Goal: Contribute content: Contribute content

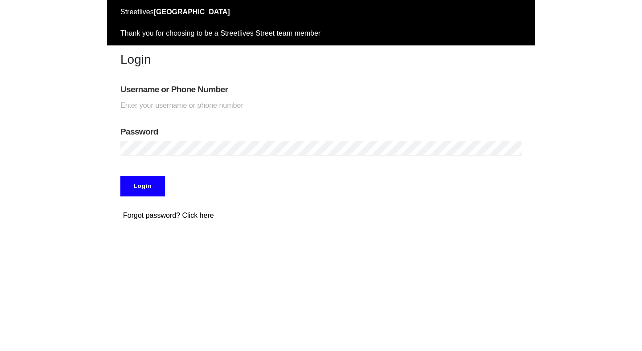
click at [171, 102] on input "Username or Phone Number" at bounding box center [320, 106] width 401 height 15
type input "adamabard"
click at [152, 190] on input "Login" at bounding box center [142, 186] width 45 height 21
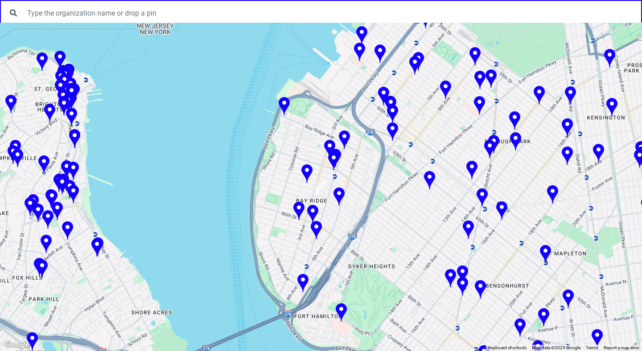
click at [298, 208] on img at bounding box center [298, 212] width 11 height 20
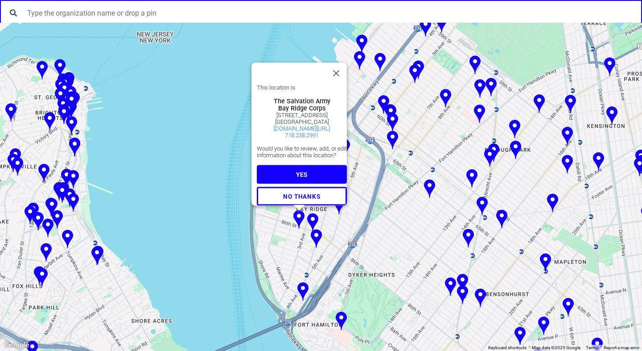
click at [313, 223] on img at bounding box center [312, 224] width 11 height 20
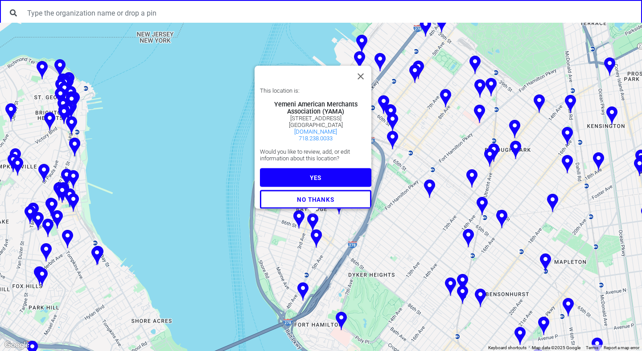
click at [319, 173] on button "YES" at bounding box center [315, 177] width 111 height 19
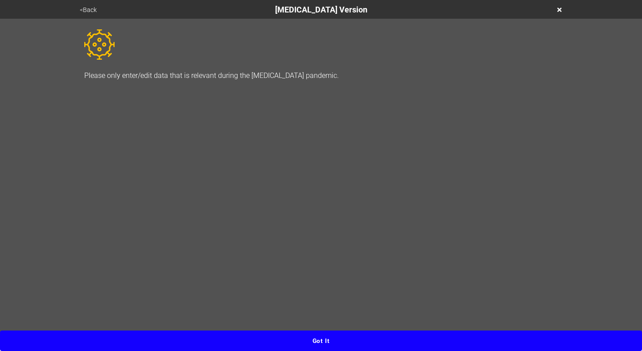
click at [333, 338] on button "Got it" at bounding box center [321, 341] width 642 height 21
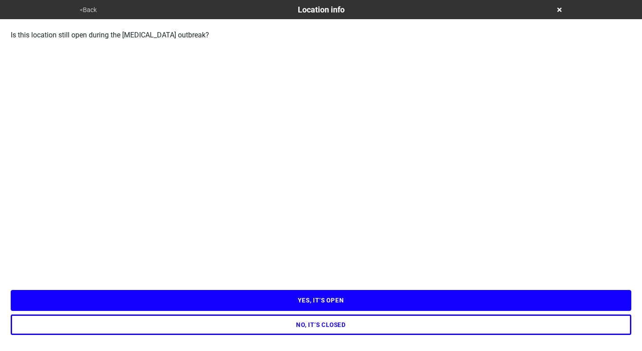
click at [305, 304] on button "YES, IT’S OPEN" at bounding box center [321, 300] width 621 height 21
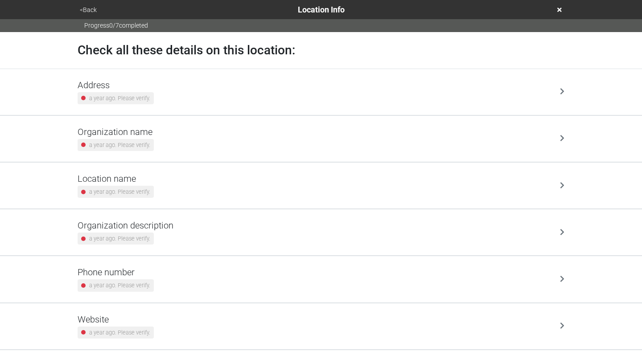
scroll to position [66, 0]
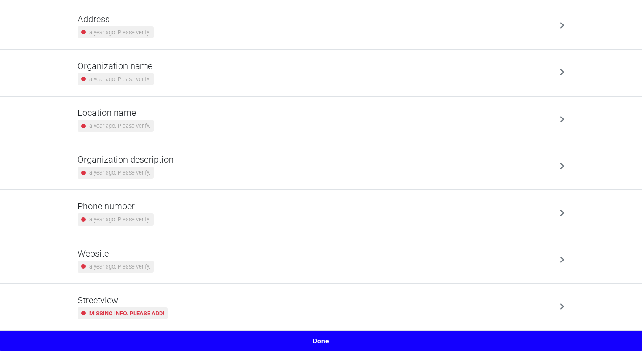
click at [305, 304] on div "Streetview Missing info. Please add!" at bounding box center [321, 307] width 487 height 25
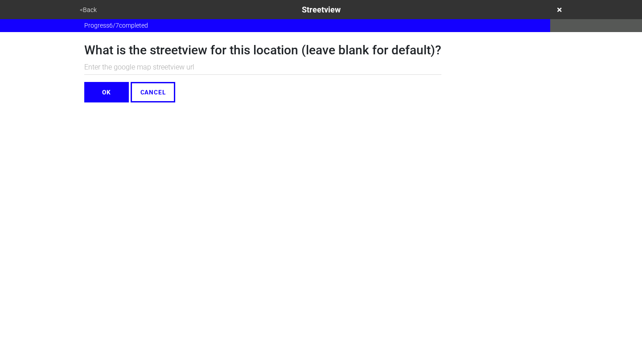
click at [175, 65] on input "text" at bounding box center [262, 67] width 357 height 15
paste input "https://www.google.com/maps/@40.6230653,-74.0294154,3a,75y,209h,86.37t/data=!3m…"
type input "https://www.google.com/maps/@40.6230653,-74.0294154,3a,75y,209h,86.37t/data=!3m…"
click at [124, 83] on button "OK" at bounding box center [106, 92] width 45 height 21
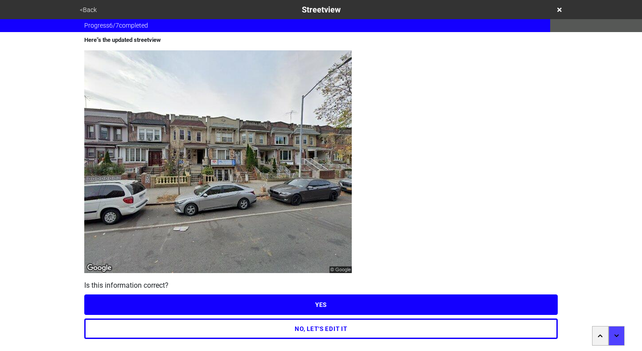
click at [318, 301] on button "YES" at bounding box center [321, 305] width 474 height 21
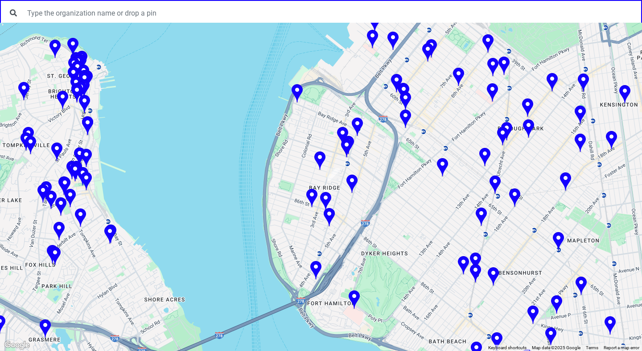
drag, startPoint x: 425, startPoint y: 127, endPoint x: 396, endPoint y: 158, distance: 42.3
click at [396, 158] on div at bounding box center [321, 187] width 642 height 329
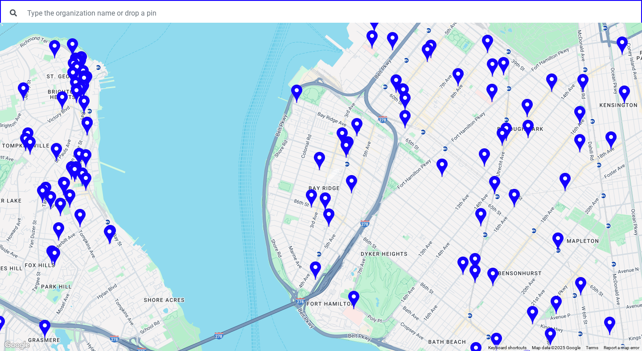
click at [355, 125] on img at bounding box center [356, 128] width 11 height 20
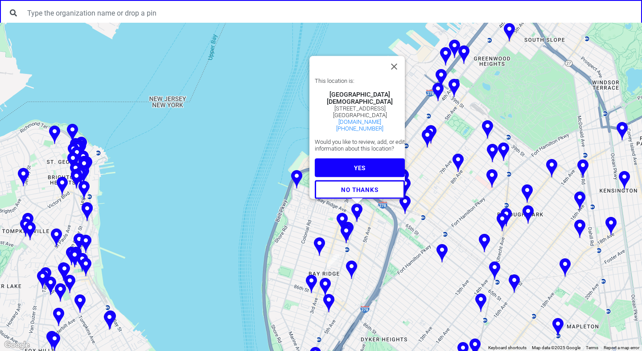
click at [344, 218] on img at bounding box center [342, 223] width 11 height 20
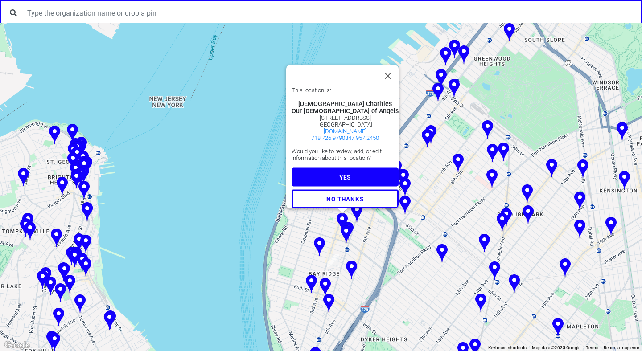
click at [352, 226] on img at bounding box center [347, 232] width 11 height 20
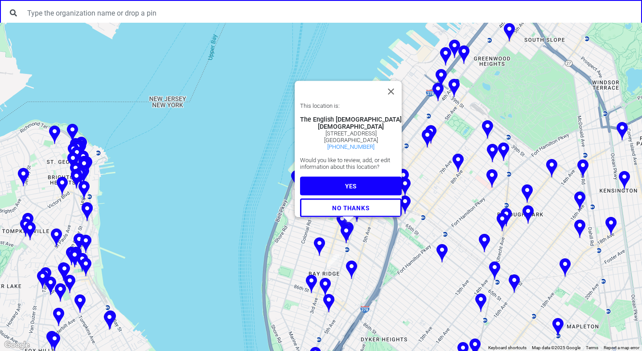
click at [346, 234] on img at bounding box center [346, 235] width 11 height 20
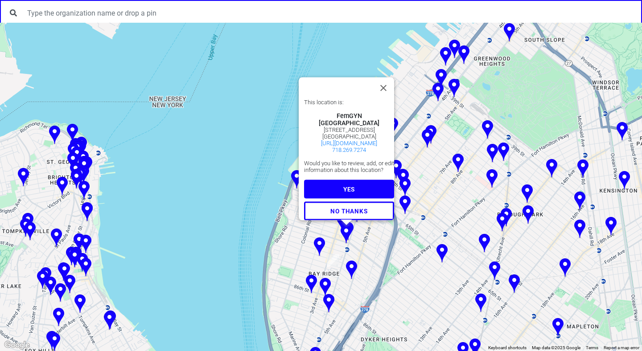
click at [318, 247] on img at bounding box center [319, 248] width 11 height 20
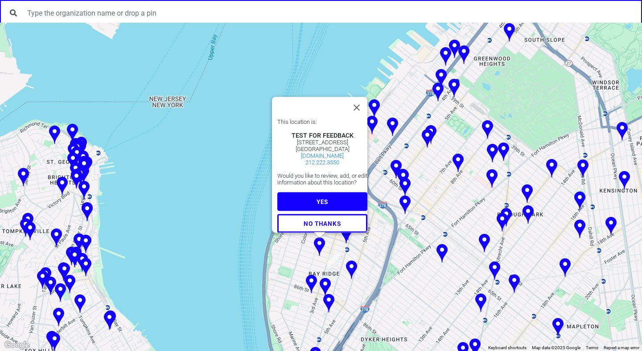
click at [350, 268] on img at bounding box center [351, 271] width 11 height 20
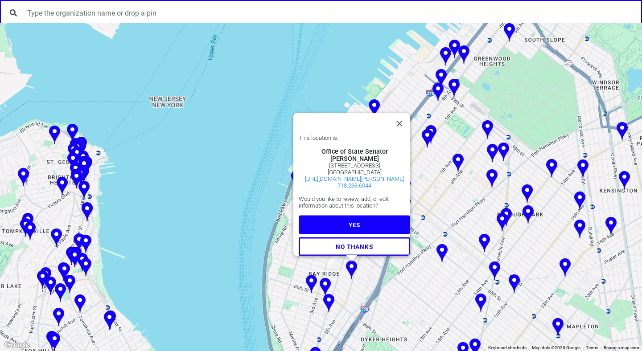
click at [325, 283] on img at bounding box center [325, 288] width 11 height 20
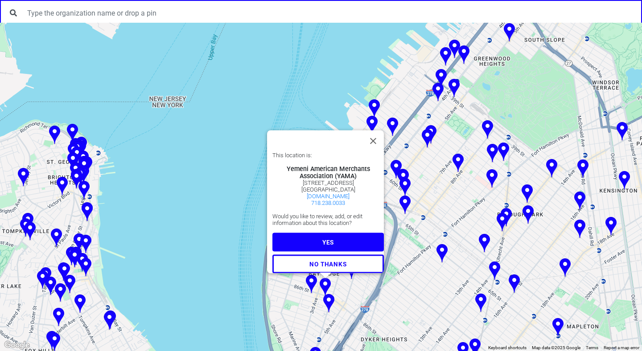
click at [312, 278] on img at bounding box center [311, 285] width 11 height 20
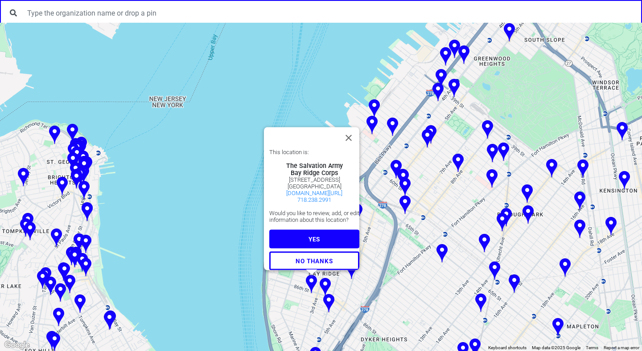
click at [329, 299] on img at bounding box center [328, 304] width 11 height 20
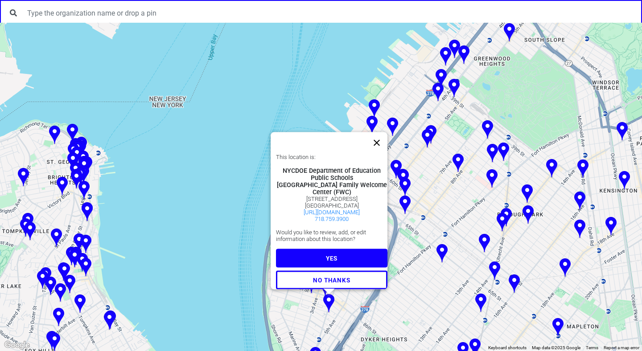
click at [380, 132] on button "Close" at bounding box center [376, 142] width 21 height 21
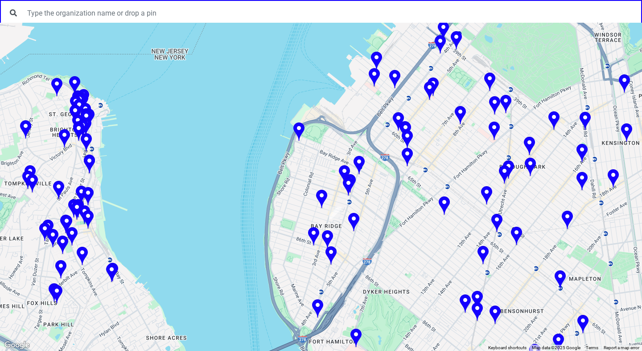
drag, startPoint x: 311, startPoint y: 218, endPoint x: 315, endPoint y: 160, distance: 58.1
click at [315, 160] on div at bounding box center [321, 187] width 642 height 329
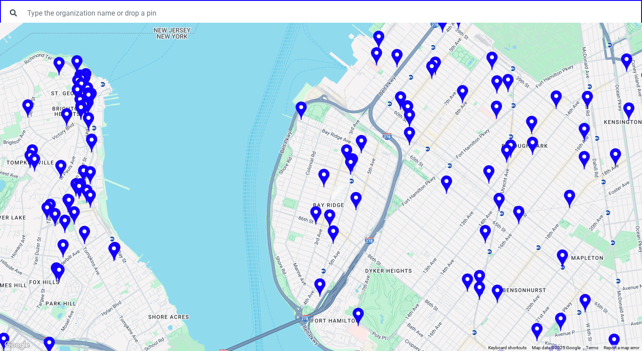
click at [359, 314] on img at bounding box center [358, 318] width 11 height 20
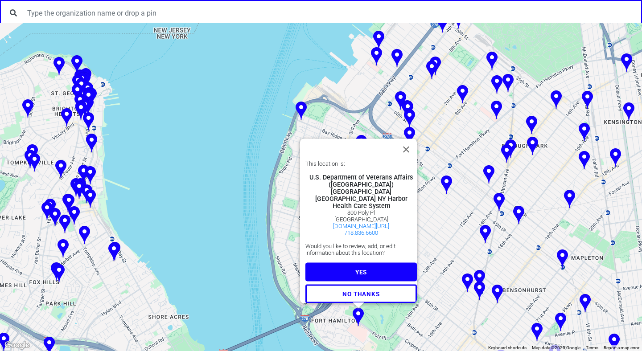
click at [359, 314] on img at bounding box center [358, 318] width 11 height 20
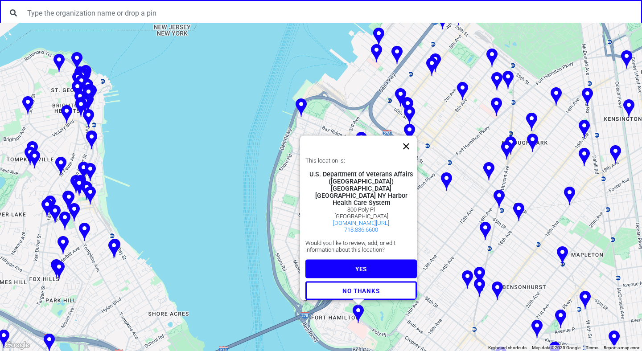
click at [410, 139] on button "Close" at bounding box center [406, 146] width 21 height 21
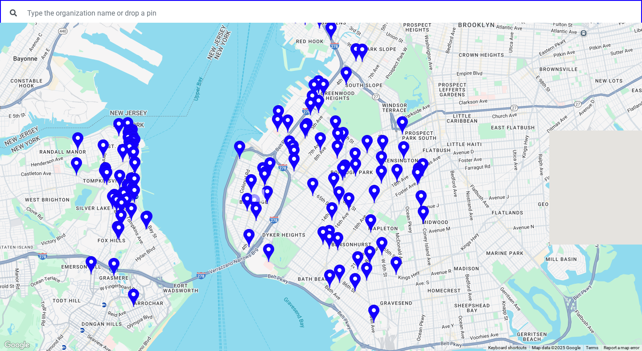
drag, startPoint x: 327, startPoint y: 182, endPoint x: 214, endPoint y: 183, distance: 112.4
click at [214, 183] on div at bounding box center [321, 187] width 642 height 329
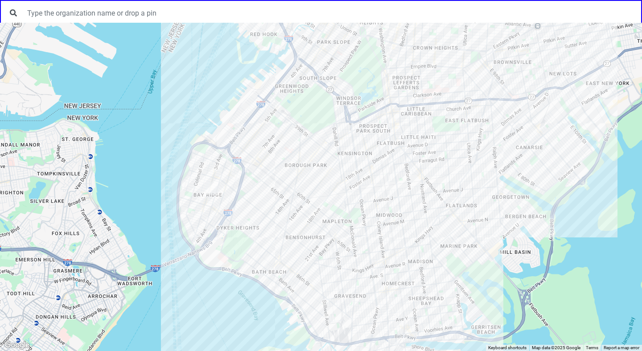
drag, startPoint x: 460, startPoint y: 153, endPoint x: 447, endPoint y: 165, distance: 17.4
click at [447, 165] on div at bounding box center [321, 187] width 642 height 329
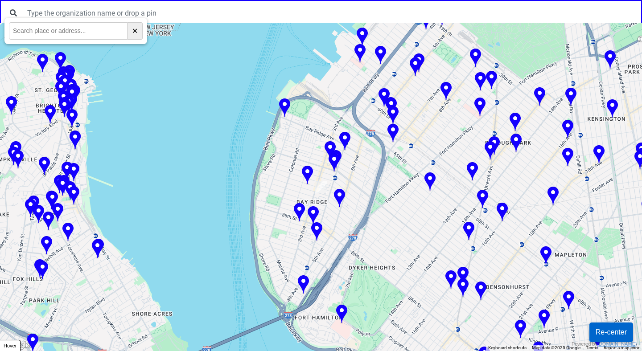
click at [314, 214] on img at bounding box center [313, 216] width 11 height 20
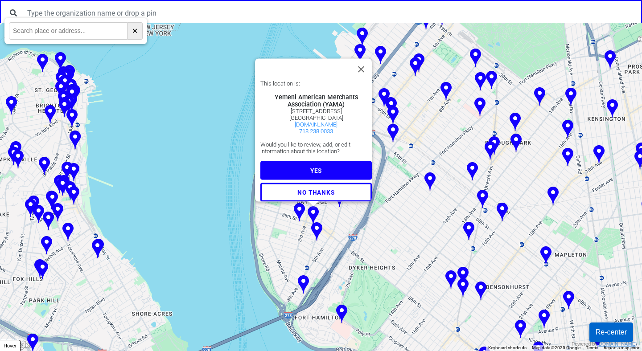
click at [318, 167] on button "YES" at bounding box center [315, 170] width 111 height 19
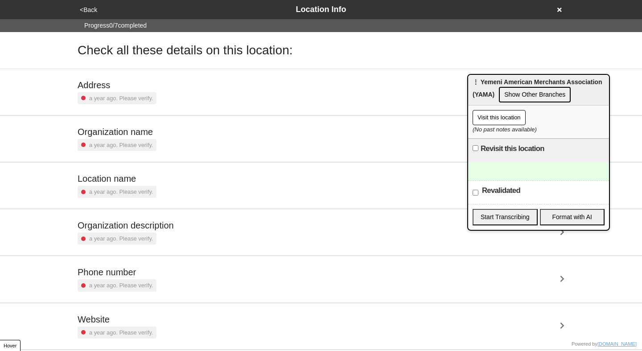
drag, startPoint x: 143, startPoint y: 51, endPoint x: 601, endPoint y: 80, distance: 458.5
click at [601, 81] on div "⋮ Yemeni American Merchants Association (YAMA) Show Other Branches" at bounding box center [538, 90] width 141 height 31
click at [556, 169] on div at bounding box center [538, 172] width 141 height 18
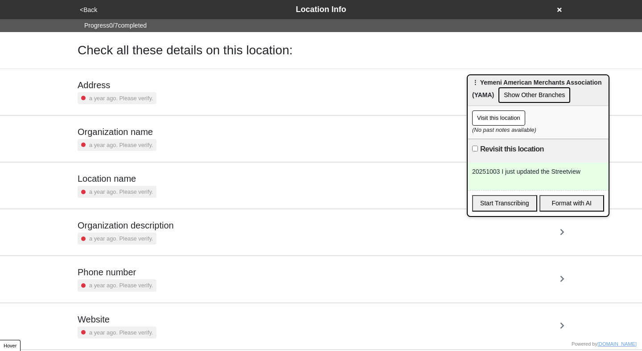
click at [385, 137] on div "Organization name a year ago. Please verify." at bounding box center [321, 139] width 487 height 25
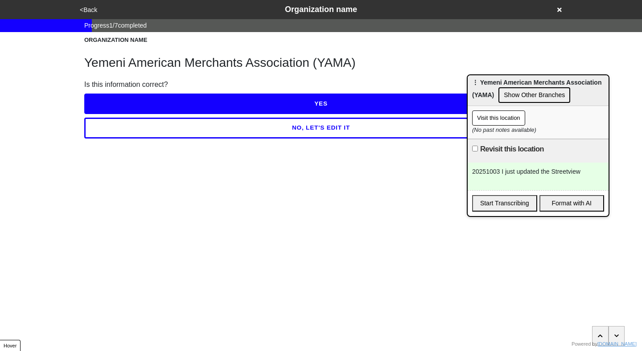
click at [592, 174] on div "20251003 I just updated the Streetview" at bounding box center [538, 177] width 141 height 28
drag, startPoint x: 518, startPoint y: 171, endPoint x: 506, endPoint y: 176, distance: 12.8
click at [506, 176] on div "20251003 I just updated the Streetview" at bounding box center [538, 177] width 141 height 28
click at [369, 174] on html "<Back Organization name Progress 1 / 7 completed ORGANIZATION NAME Yemeni Ameri…" at bounding box center [321, 87] width 642 height 174
